Goal: Download file/media

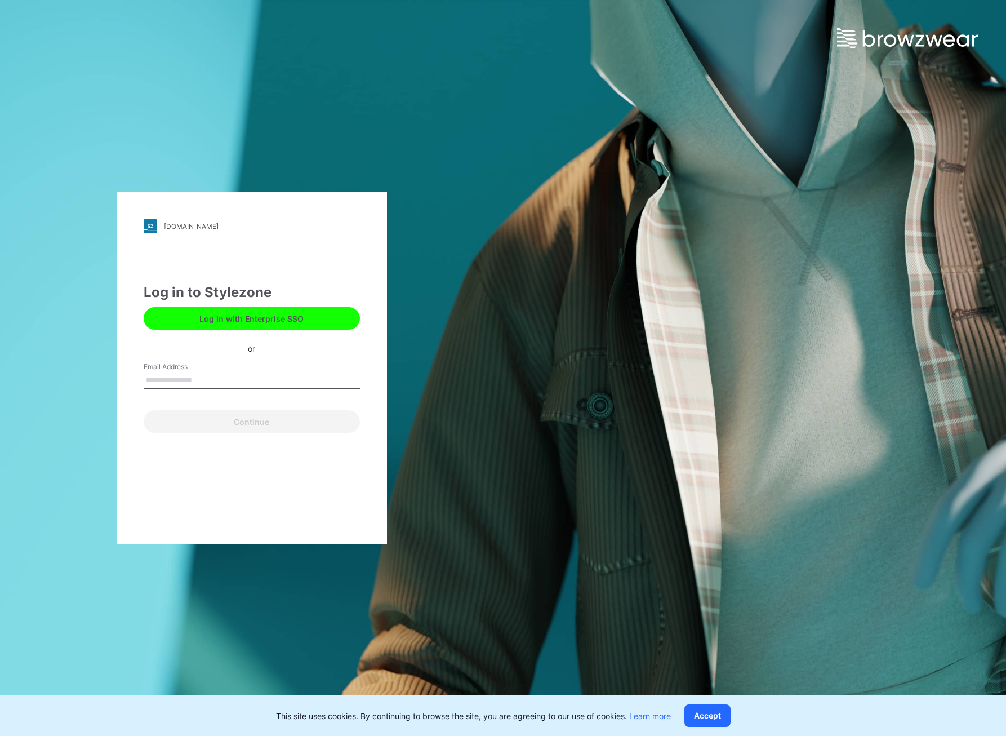
click at [202, 377] on input "Email Address" at bounding box center [252, 380] width 216 height 17
type input "**********"
click at [193, 420] on button "Continue" at bounding box center [252, 421] width 216 height 23
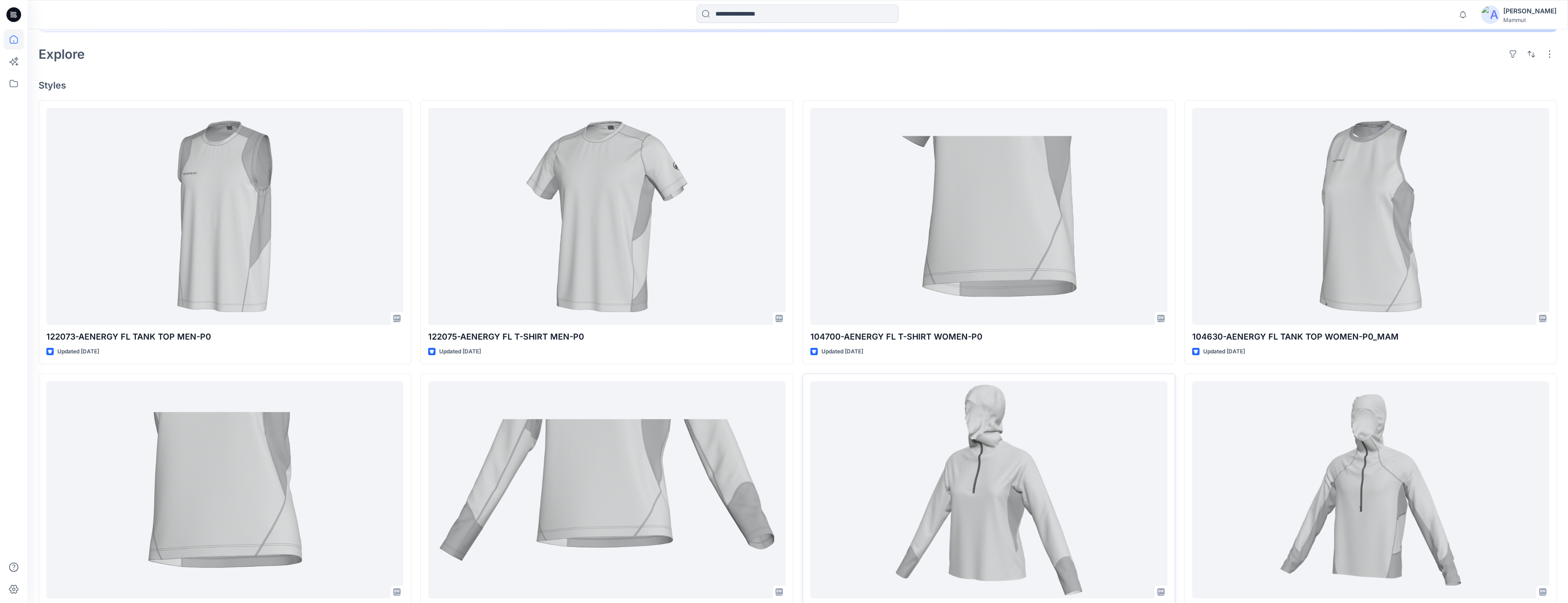
scroll to position [253, 0]
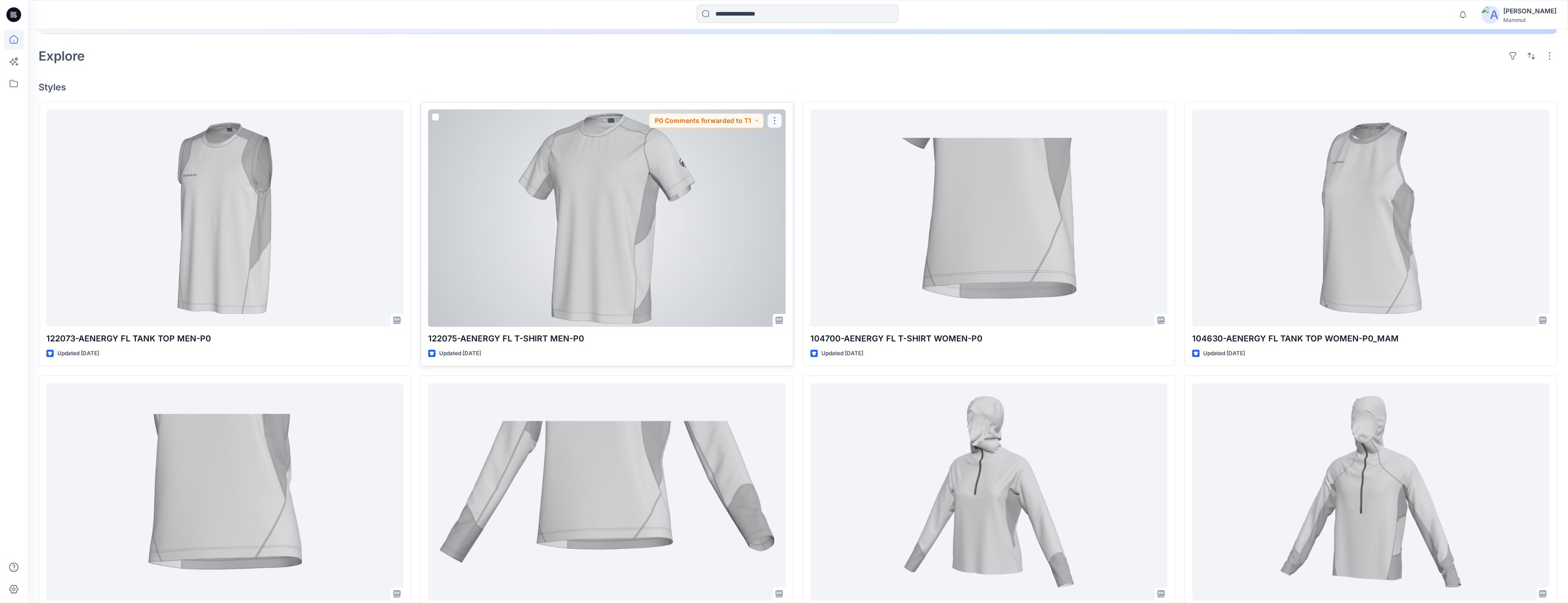
click at [776, 121] on button "button" at bounding box center [775, 121] width 15 height 15
click at [618, 237] on div at bounding box center [607, 218] width 357 height 218
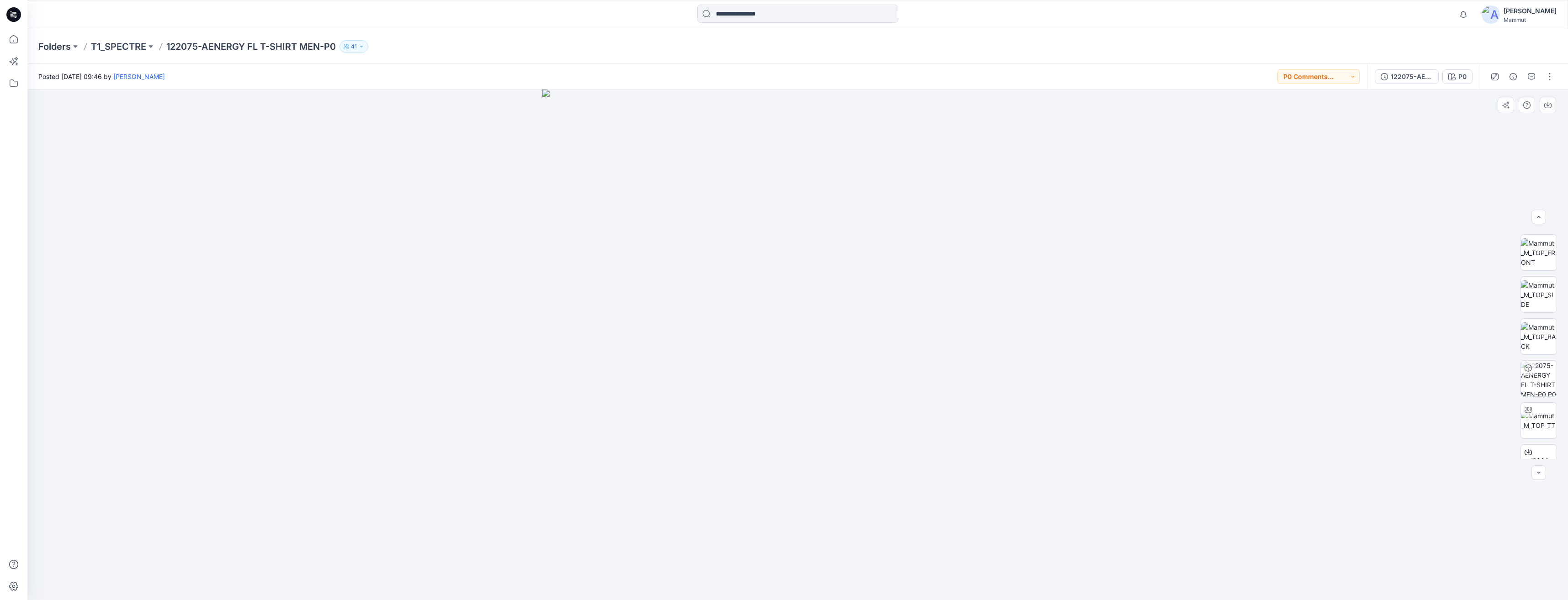
scroll to position [60, 0]
click at [816, 431] on icon at bounding box center [1528, 430] width 7 height 7
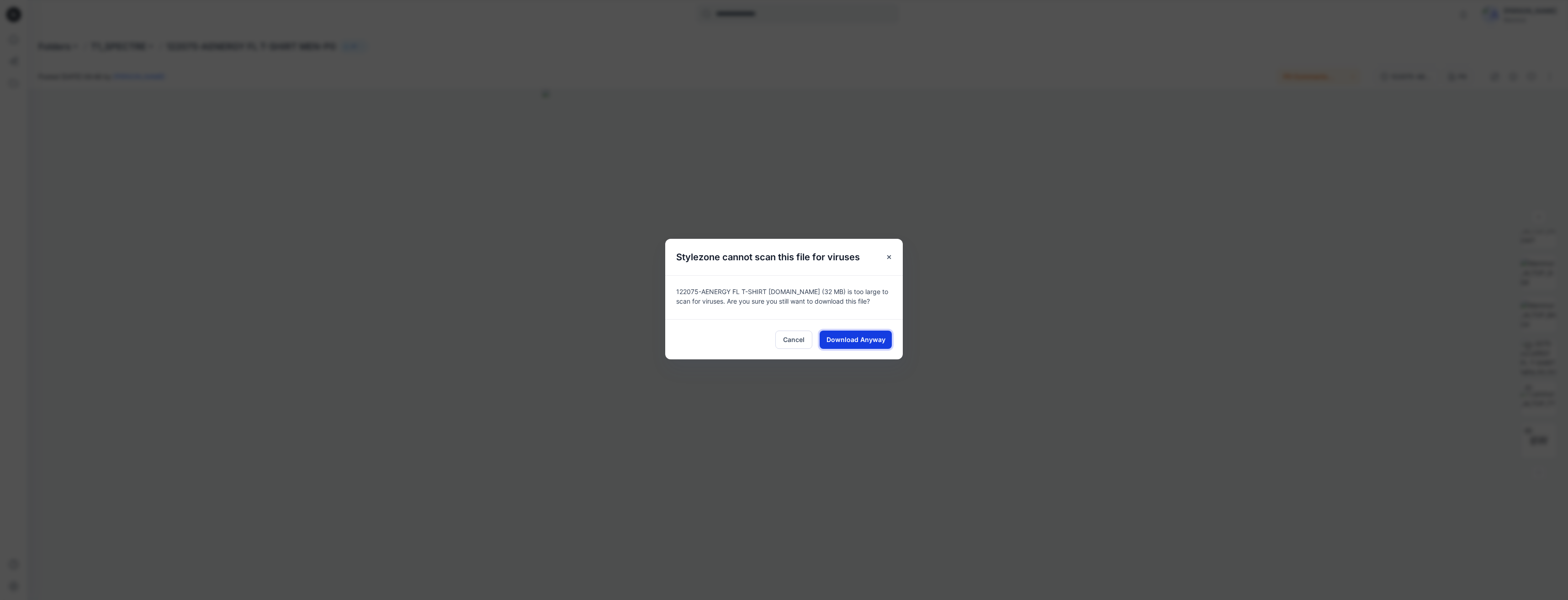
click at [816, 340] on span "Download Anyway" at bounding box center [856, 340] width 59 height 10
